Goal: Find specific page/section: Find specific page/section

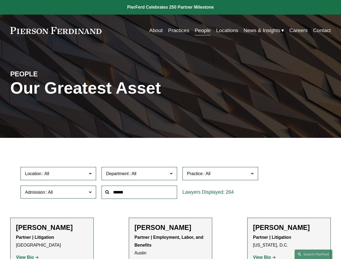
click at [171, 202] on div at bounding box center [139, 192] width 81 height 19
click at [171, 183] on div "Department All Corporate Employment, Labor, and Benefits Intellectual Property …" at bounding box center [139, 174] width 81 height 19
click at [59, 175] on span "Location" at bounding box center [56, 173] width 62 height 7
click at [140, 175] on span "Department" at bounding box center [137, 173] width 62 height 7
click at [221, 175] on span "Practice" at bounding box center [218, 173] width 62 height 7
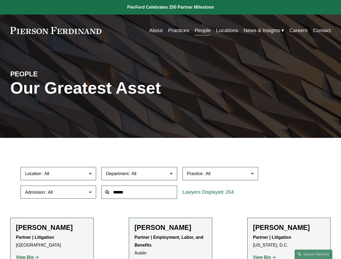
click at [0, 0] on link "All" at bounding box center [0, 0] width 0 height 0
click at [140, 194] on input "text" at bounding box center [140, 192] width 76 height 13
click at [314, 255] on link "Search this site" at bounding box center [314, 254] width 38 height 9
